Goal: Task Accomplishment & Management: Use online tool/utility

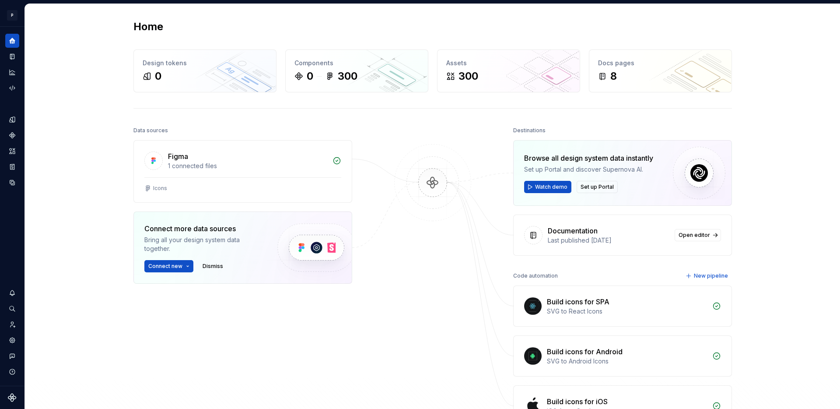
click at [101, 106] on div "Home Design tokens 0 Components 0 300 Assets 300 Docs pages 8 Data sources Figm…" at bounding box center [432, 240] width 815 height 473
click at [13, 43] on icon "Home" at bounding box center [12, 41] width 7 height 7
click at [17, 28] on button "Expand sidebar" at bounding box center [18, 27] width 12 height 12
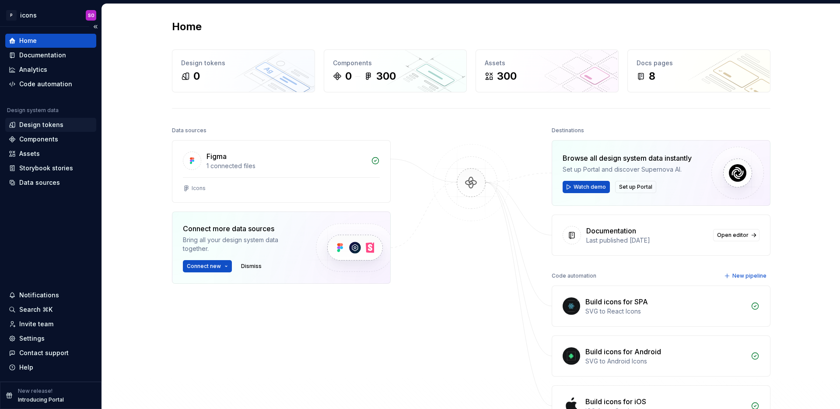
click at [45, 123] on div "Design tokens" at bounding box center [41, 124] width 44 height 9
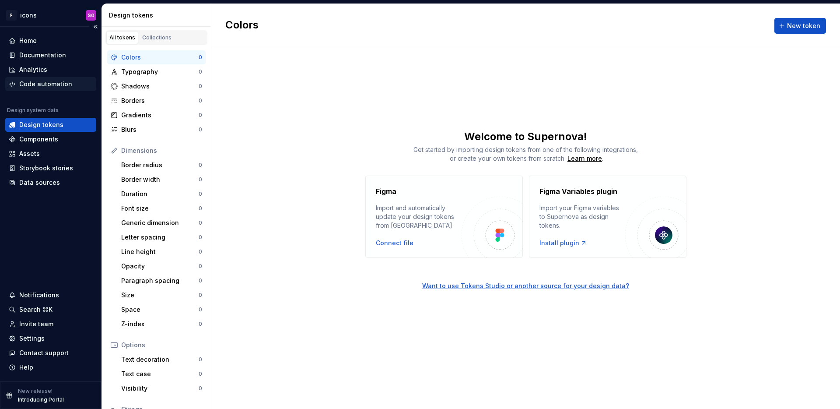
click at [50, 84] on div "Code automation" at bounding box center [45, 84] width 53 height 9
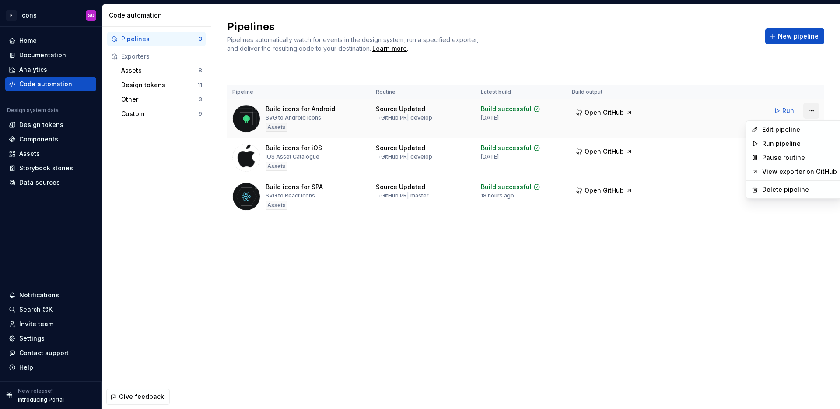
click at [815, 110] on html "P icons SO Home Documentation Analytics Code automation Design system data Desi…" at bounding box center [420, 204] width 840 height 409
click at [801, 129] on div "Edit pipeline" at bounding box center [799, 129] width 75 height 9
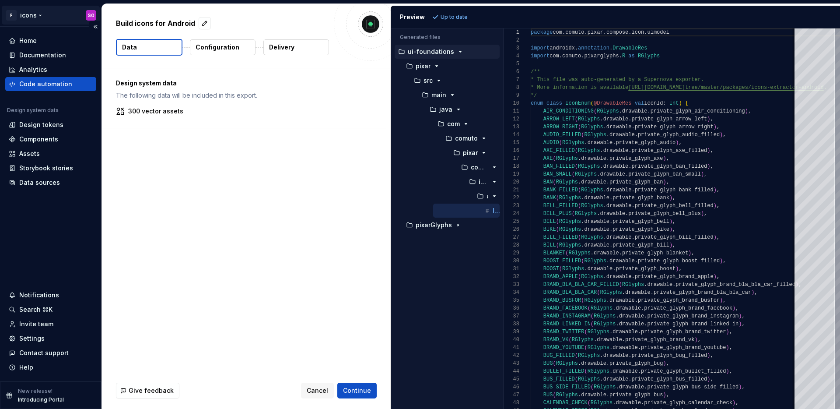
click at [44, 17] on html "P icons SO Home Documentation Analytics Code automation Design system data Desi…" at bounding box center [420, 204] width 840 height 409
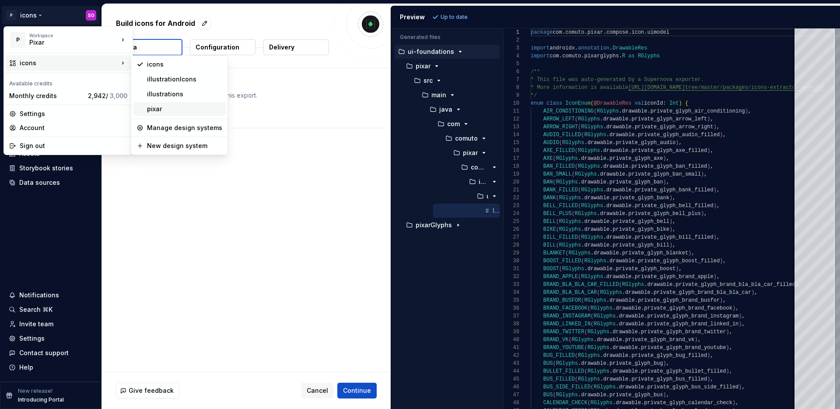
click at [179, 105] on div "pixar" at bounding box center [184, 109] width 75 height 9
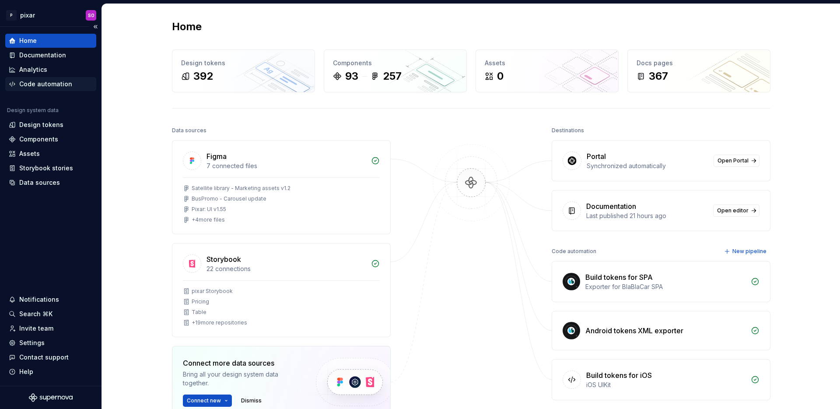
click at [55, 87] on div "Code automation" at bounding box center [45, 84] width 53 height 9
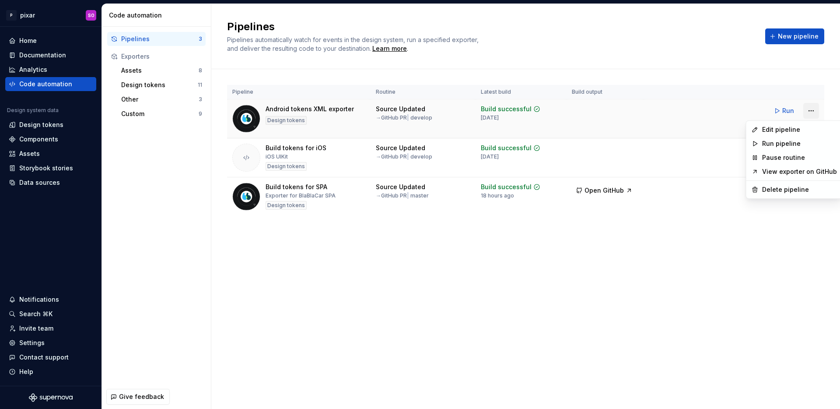
click at [811, 110] on html "P pixar SO Home Documentation Analytics Code automation Design system data Desi…" at bounding box center [420, 204] width 840 height 409
click at [773, 131] on div "Edit pipeline" at bounding box center [799, 129] width 75 height 9
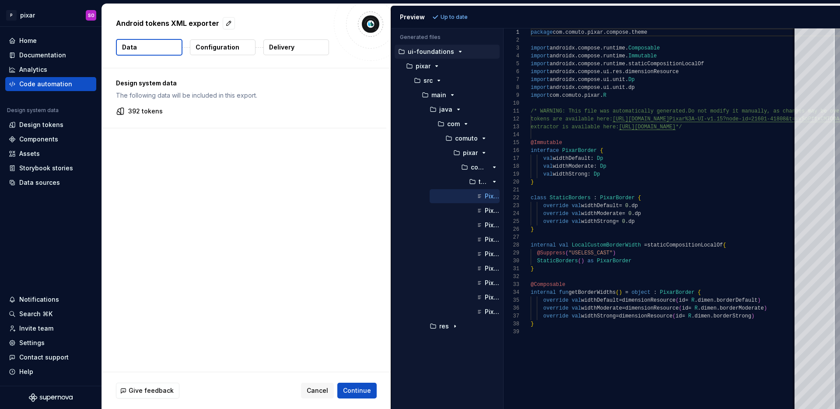
click at [381, 190] on div "Design system data The following data will be included in this export. 392 toke…" at bounding box center [246, 219] width 289 height 303
click at [453, 328] on icon "button" at bounding box center [454, 325] width 7 height 7
click at [468, 352] on div "button" at bounding box center [473, 354] width 10 height 7
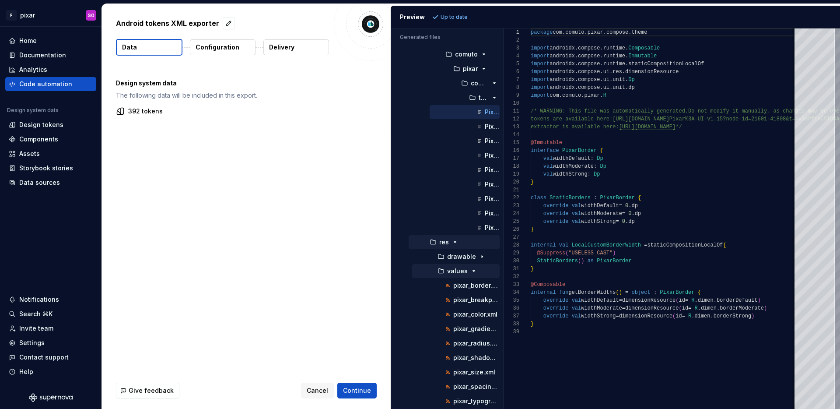
scroll to position [85, 0]
click at [460, 313] on p "pixar_color.xml" at bounding box center [475, 313] width 44 height 7
type textarea "**********"
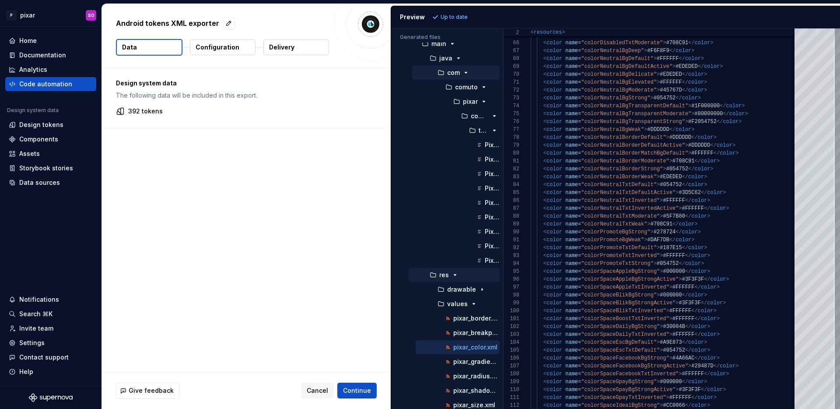
scroll to position [0, 0]
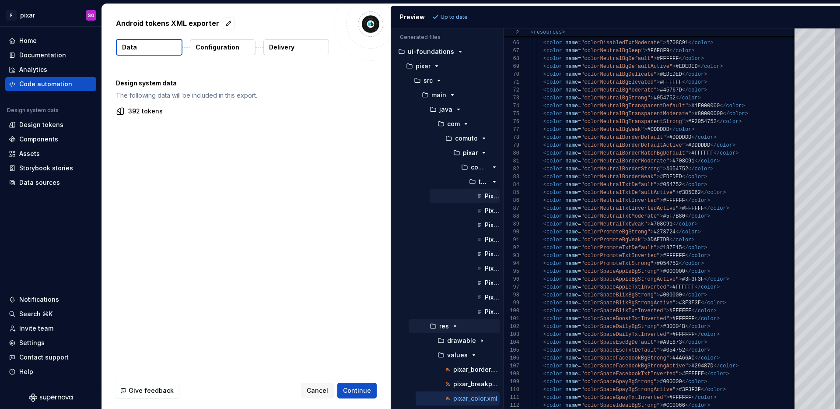
click at [480, 195] on icon "button" at bounding box center [479, 196] width 9 height 9
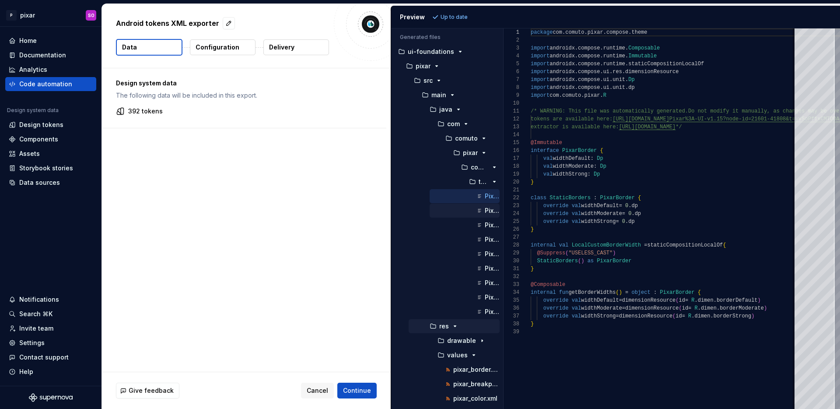
click at [478, 209] on icon "button" at bounding box center [479, 210] width 3 height 3
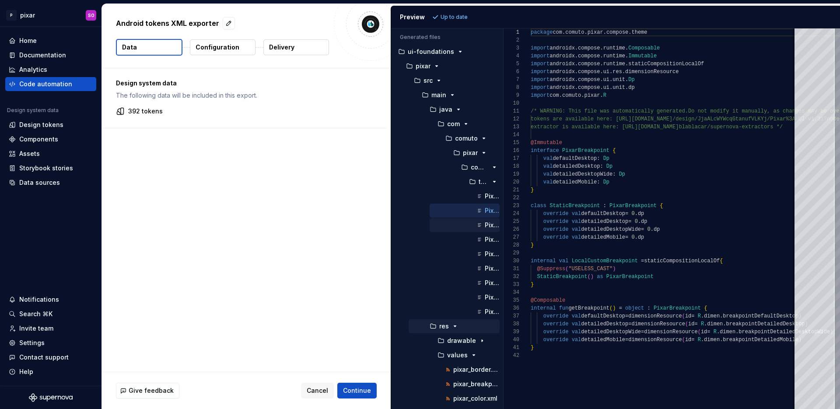
click at [480, 222] on icon "button" at bounding box center [479, 224] width 9 height 9
type textarea "**********"
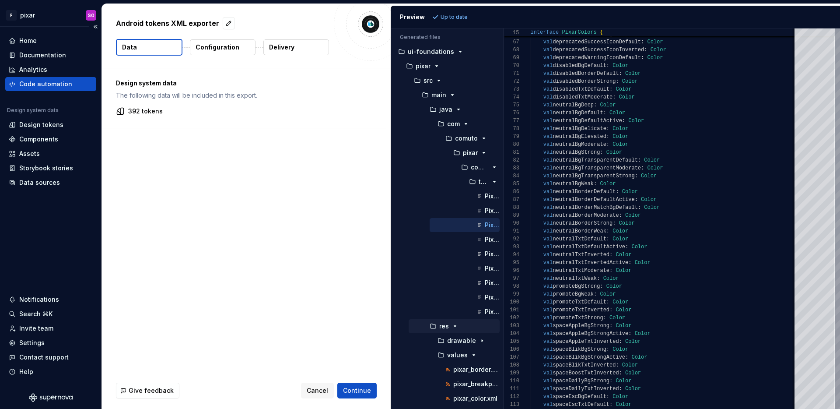
click at [61, 89] on div "Code automation" at bounding box center [50, 84] width 91 height 14
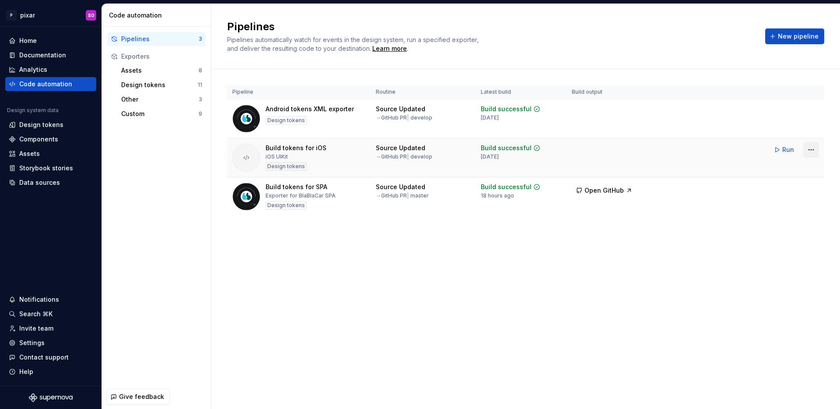
click at [811, 149] on html "P pixar SO Home Documentation Analytics Code automation Design system data Desi…" at bounding box center [420, 204] width 840 height 409
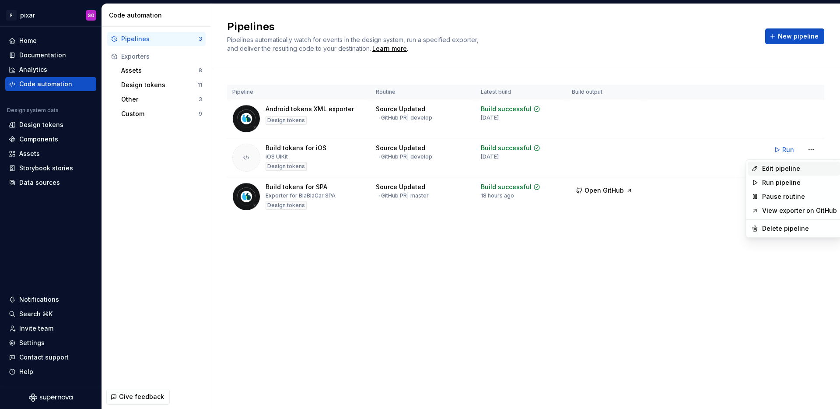
click at [786, 170] on div "Edit pipeline" at bounding box center [799, 168] width 75 height 9
